Goal: Task Accomplishment & Management: Complete application form

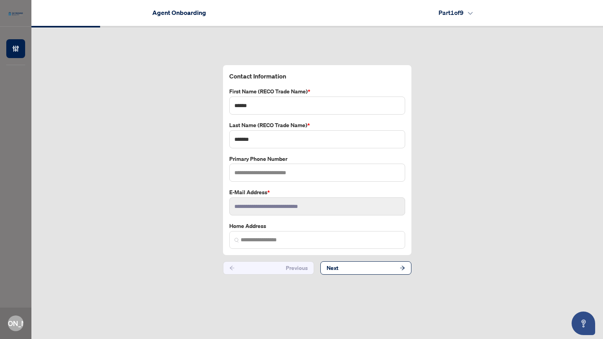
click at [471, 11] on h4 "Part 1 of 9" at bounding box center [456, 12] width 34 height 9
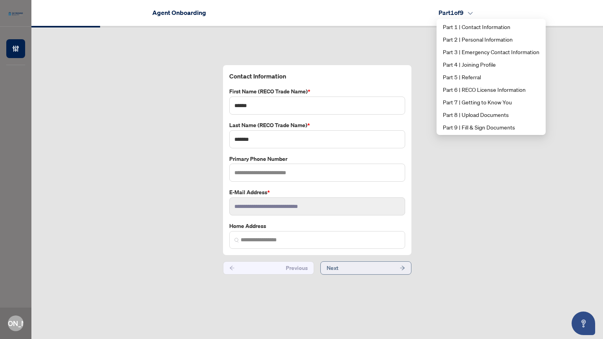
click at [366, 262] on button "Next" at bounding box center [366, 268] width 91 height 13
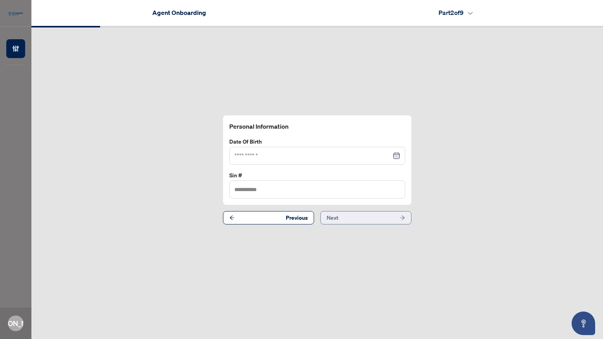
click at [362, 214] on button "Next" at bounding box center [366, 217] width 91 height 13
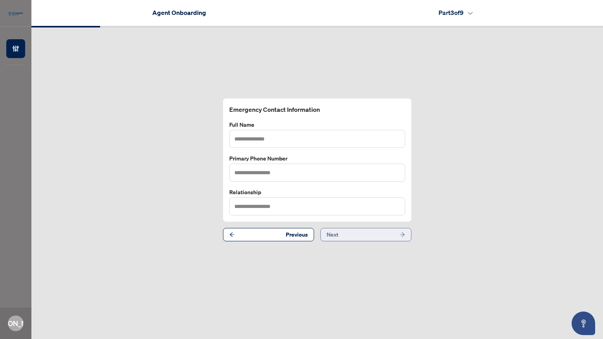
click at [368, 233] on button "Next" at bounding box center [366, 234] width 91 height 13
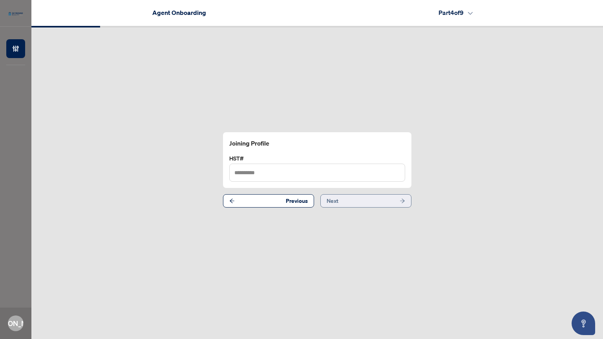
click at [369, 200] on button "Next" at bounding box center [366, 200] width 91 height 13
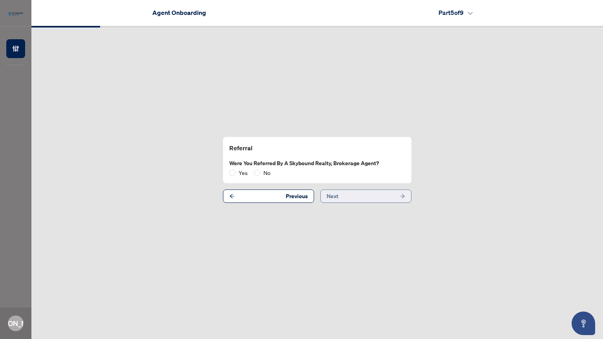
click at [369, 198] on button "Next" at bounding box center [366, 196] width 91 height 13
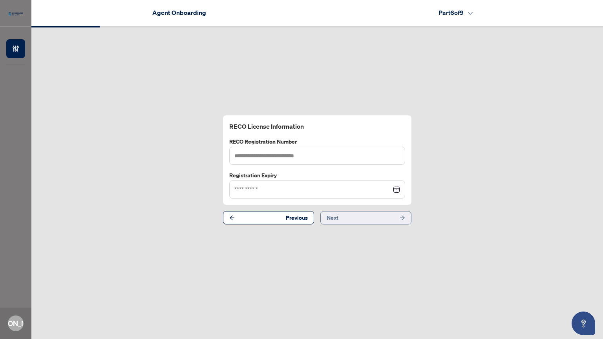
click at [374, 221] on button "Next" at bounding box center [366, 217] width 91 height 13
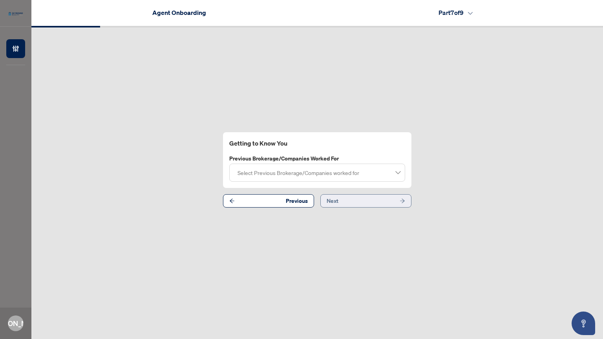
click at [373, 203] on button "Next" at bounding box center [366, 200] width 91 height 13
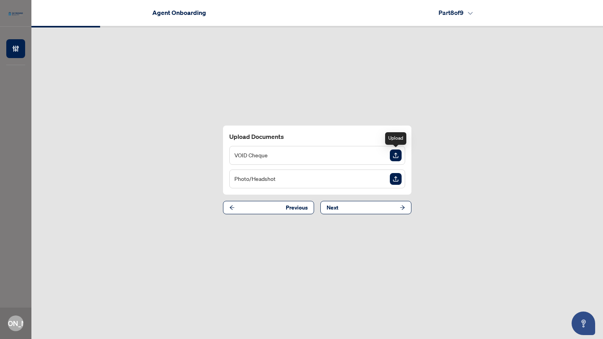
click at [397, 157] on img "Upload Document" at bounding box center [396, 156] width 12 height 12
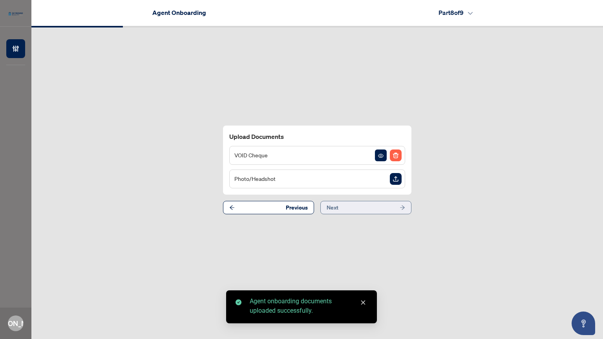
click at [366, 206] on button "Next" at bounding box center [366, 207] width 91 height 13
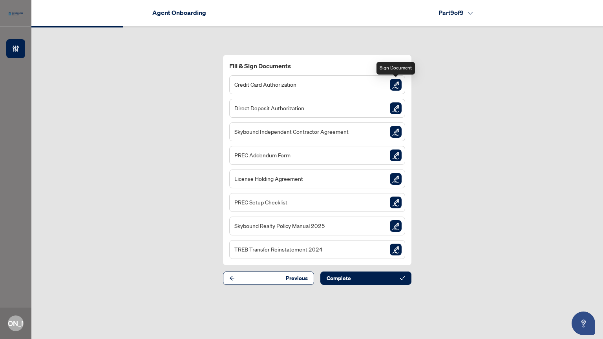
click at [398, 89] on img "Sign Document" at bounding box center [396, 85] width 12 height 12
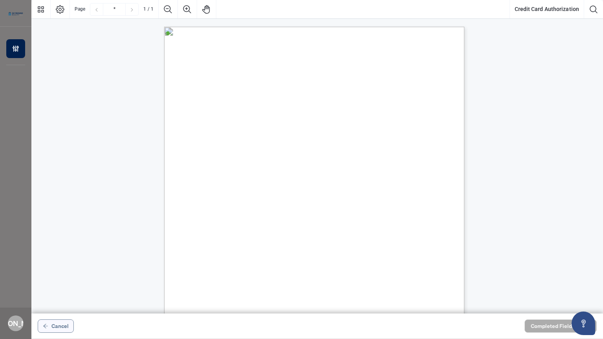
click at [53, 327] on span "Cancel" at bounding box center [59, 326] width 17 height 13
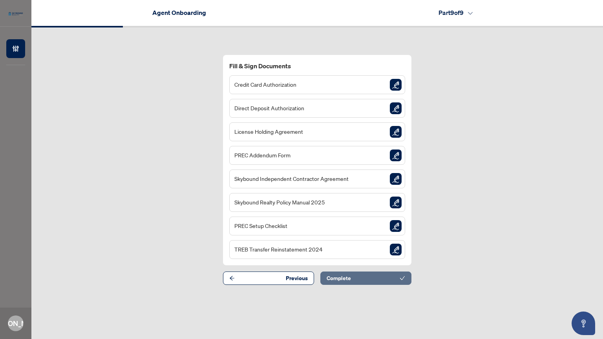
click at [366, 277] on button "Complete" at bounding box center [366, 278] width 91 height 13
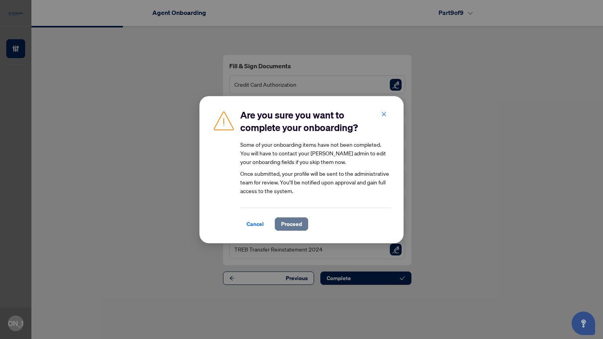
click at [299, 225] on span "Proceed" at bounding box center [291, 224] width 21 height 13
